Goal: Find specific page/section

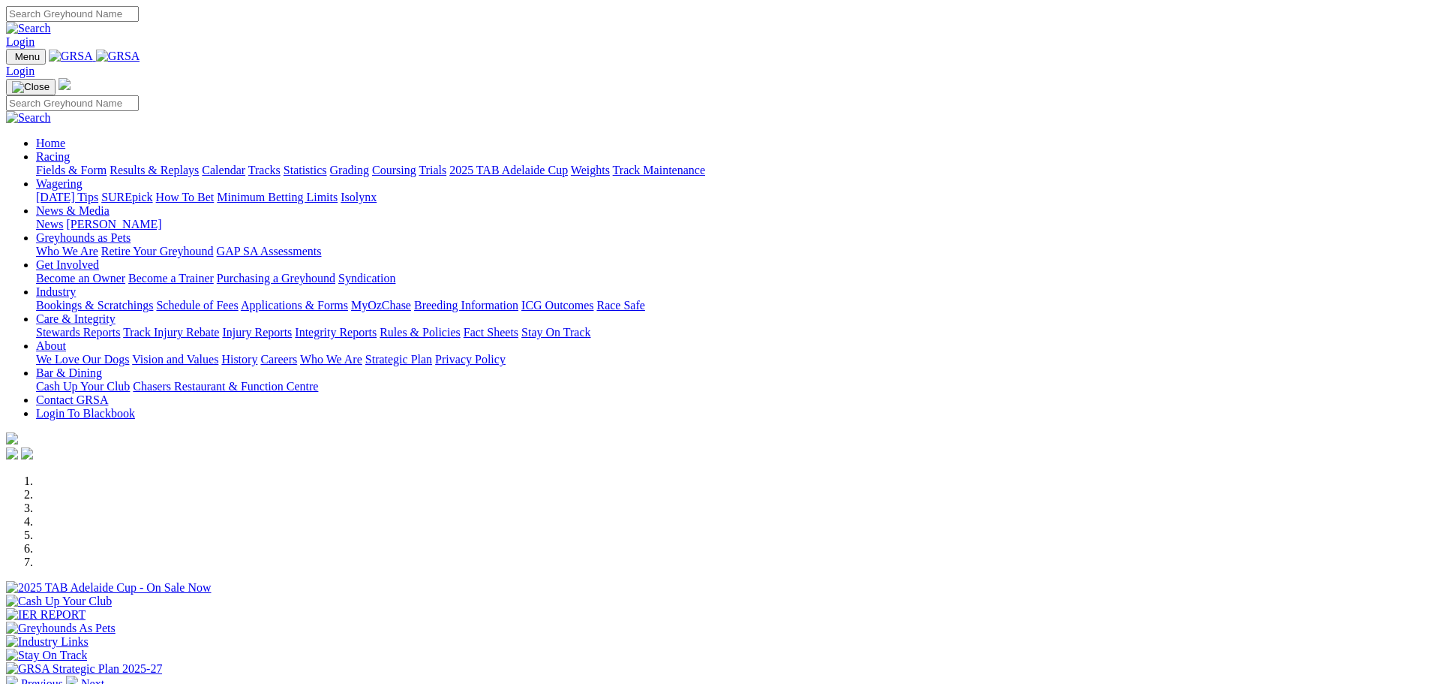
scroll to position [375, 0]
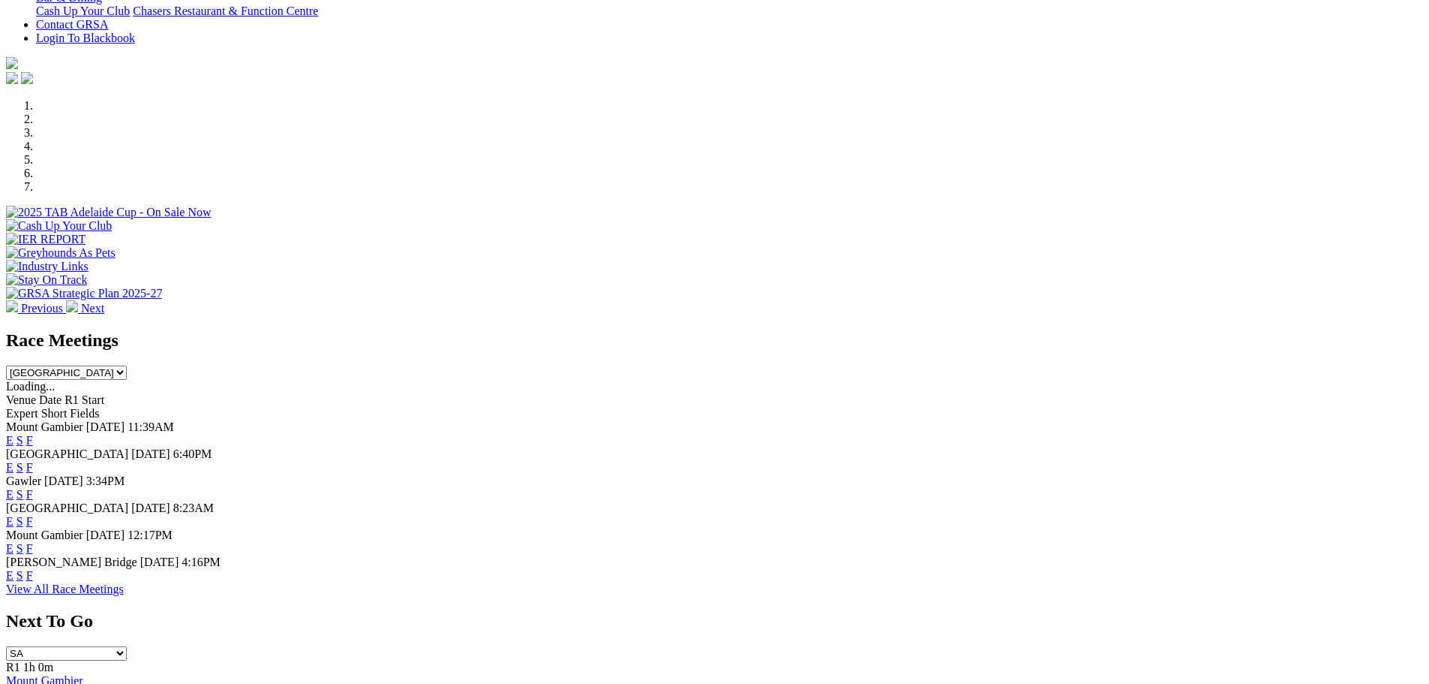
click at [33, 461] on link "F" at bounding box center [29, 467] width 7 height 13
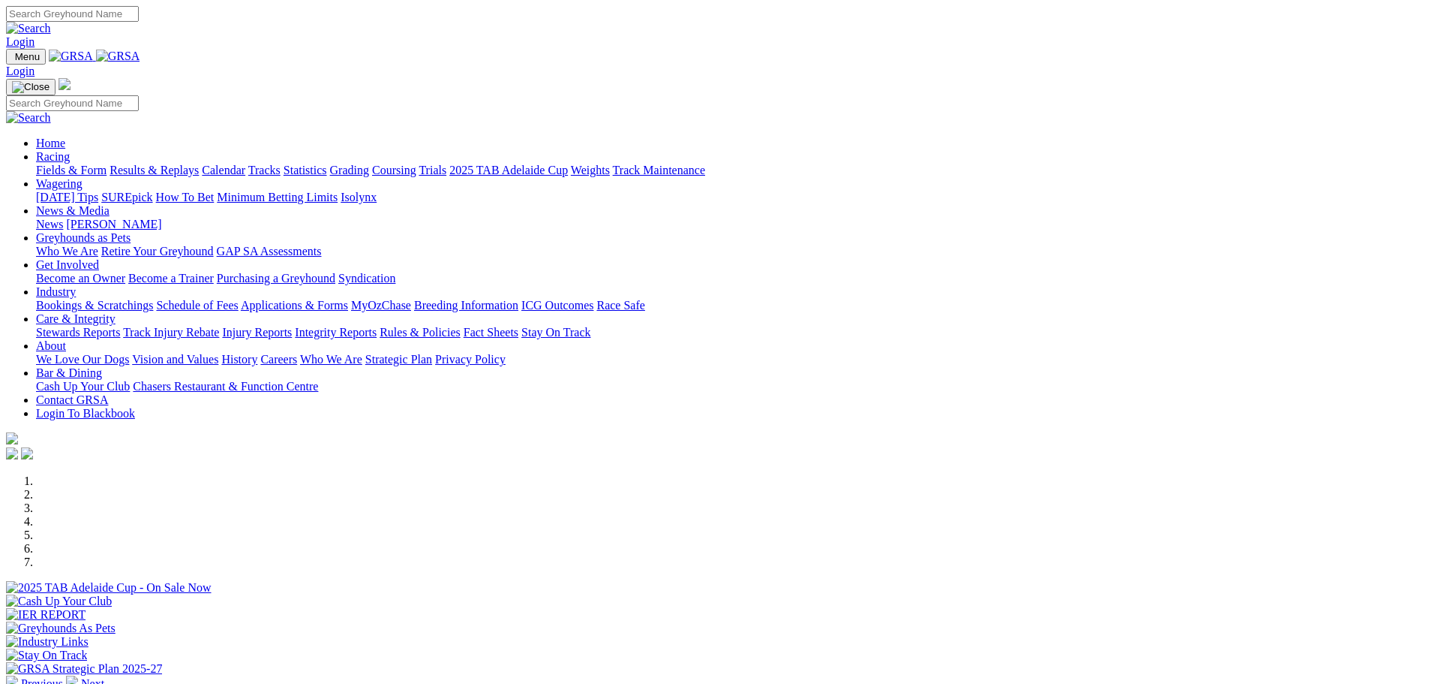
scroll to position [375, 0]
